Goal: Navigation & Orientation: Find specific page/section

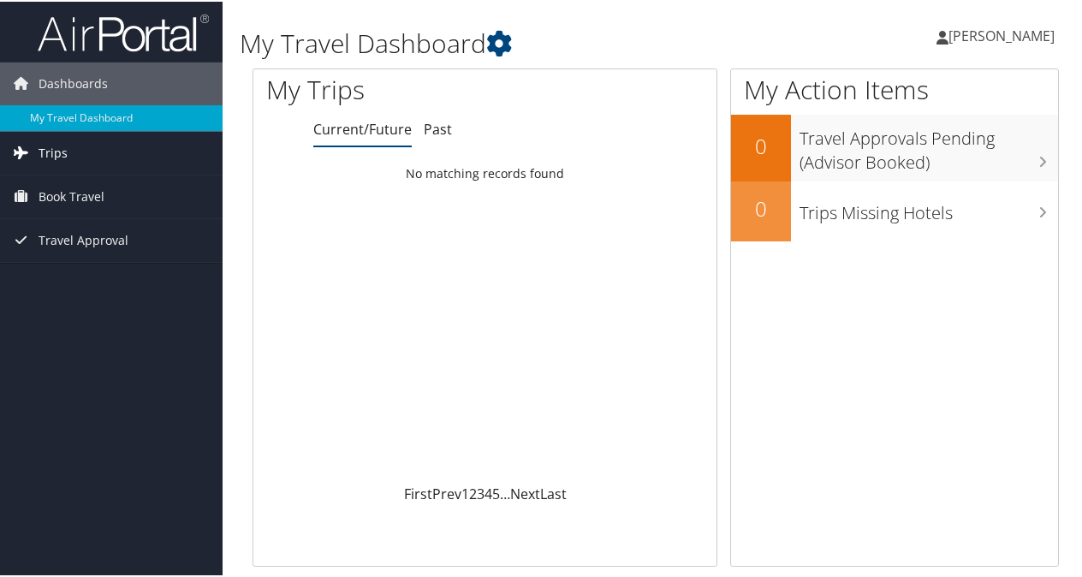
click at [96, 158] on link "Trips" at bounding box center [111, 151] width 223 height 43
click at [115, 263] on link "Book Travel" at bounding box center [111, 272] width 223 height 43
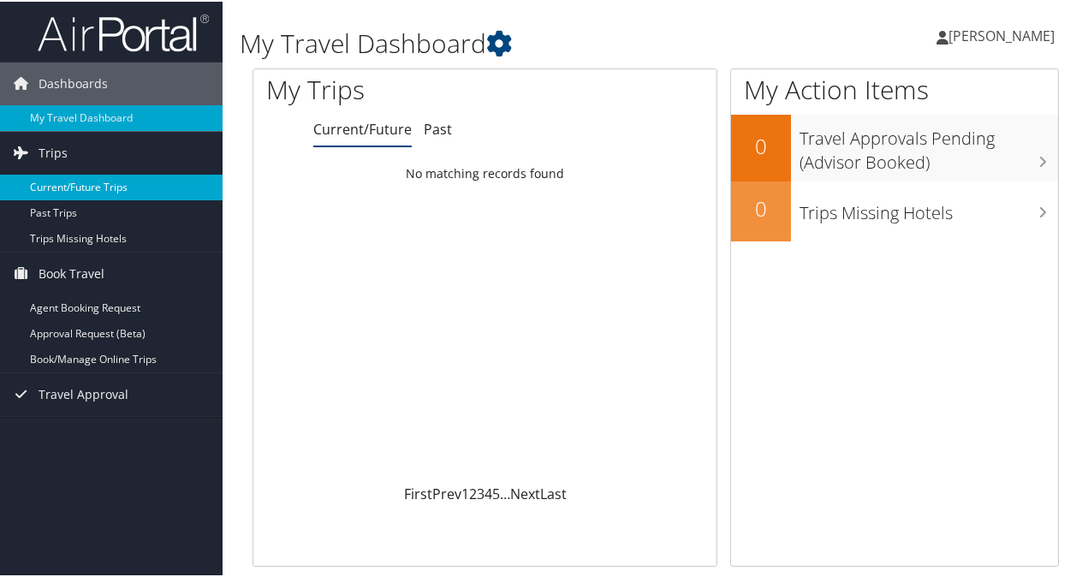
click at [140, 188] on link "Current/Future Trips" at bounding box center [111, 186] width 223 height 26
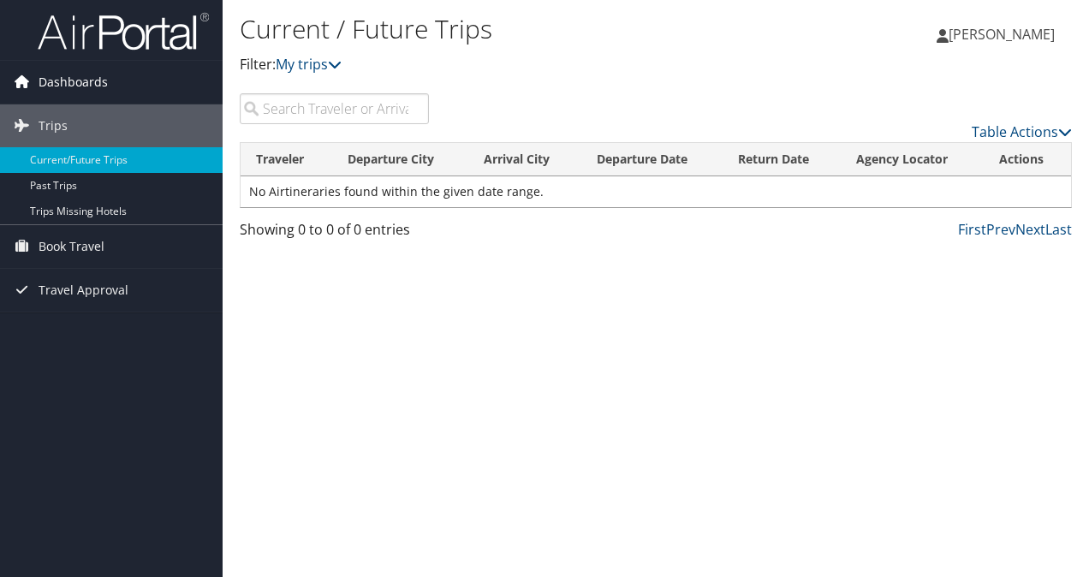
click at [98, 82] on span "Dashboards" at bounding box center [73, 82] width 69 height 43
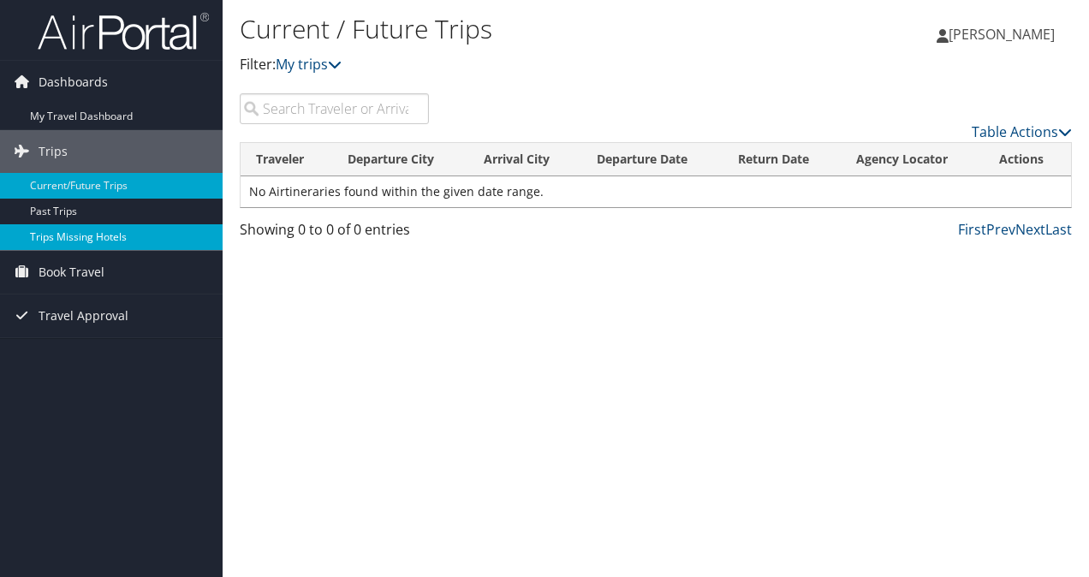
click at [152, 229] on link "Trips Missing Hotels" at bounding box center [111, 237] width 223 height 26
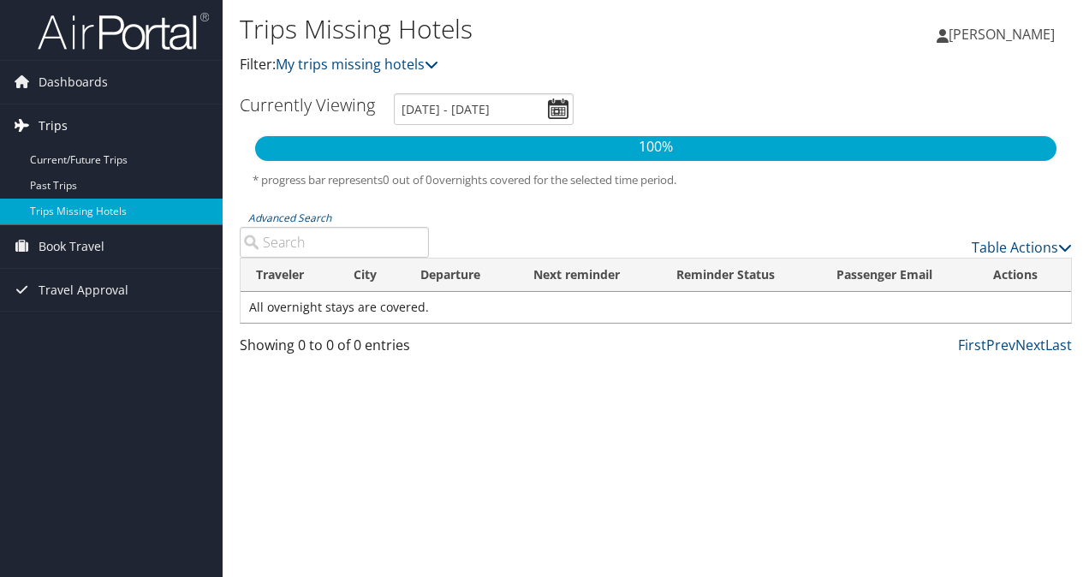
click at [120, 127] on link "Trips" at bounding box center [111, 125] width 223 height 43
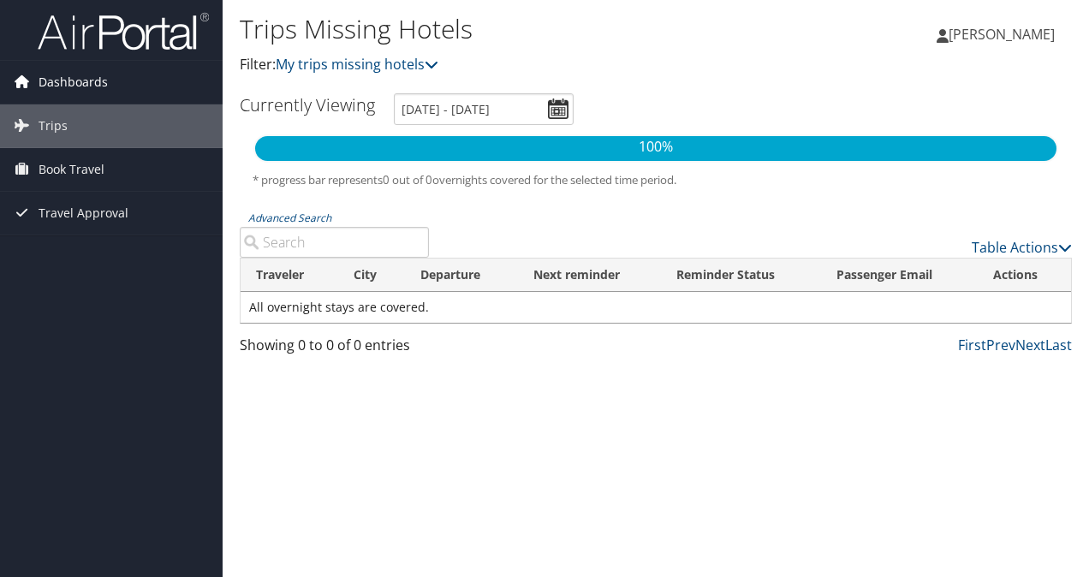
click at [92, 80] on span "Dashboards" at bounding box center [73, 82] width 69 height 43
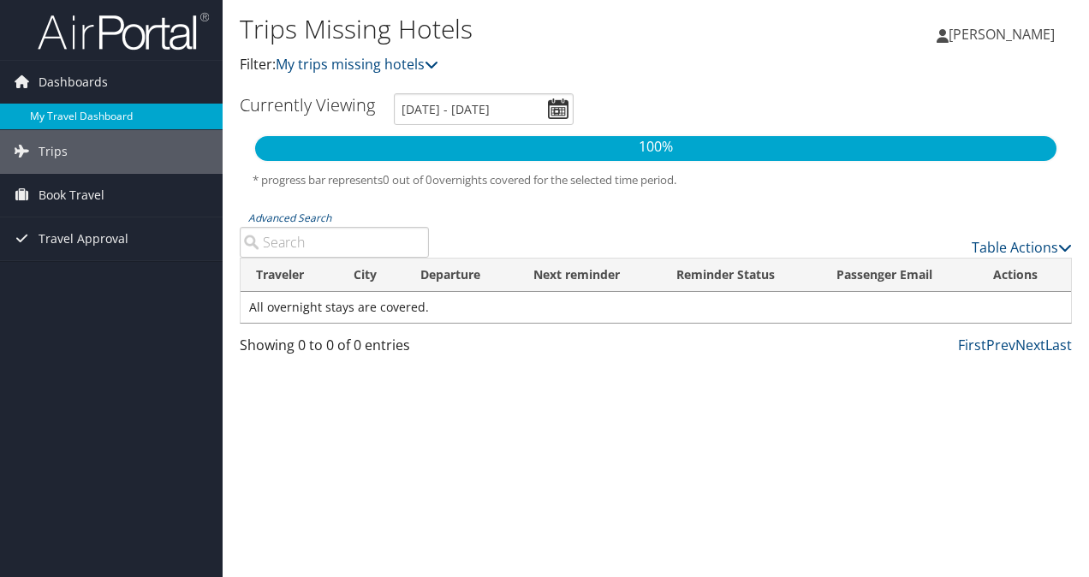
click at [115, 112] on link "My Travel Dashboard" at bounding box center [111, 117] width 223 height 26
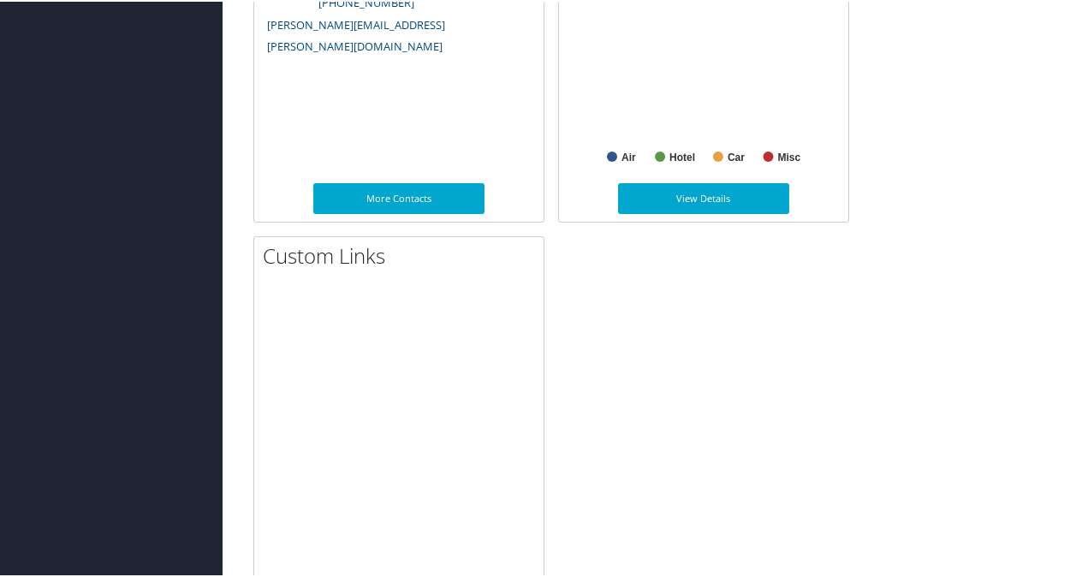
scroll to position [1089, 0]
